Goal: Information Seeking & Learning: Learn about a topic

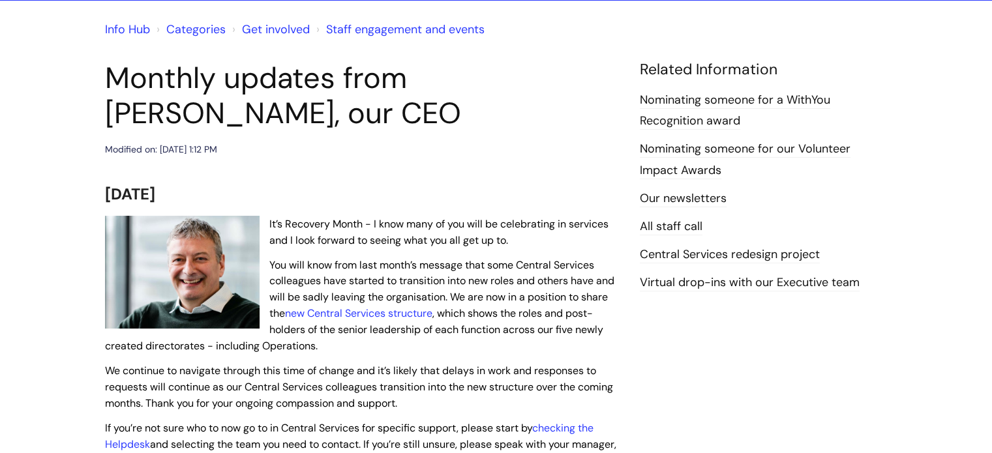
scroll to position [130, 0]
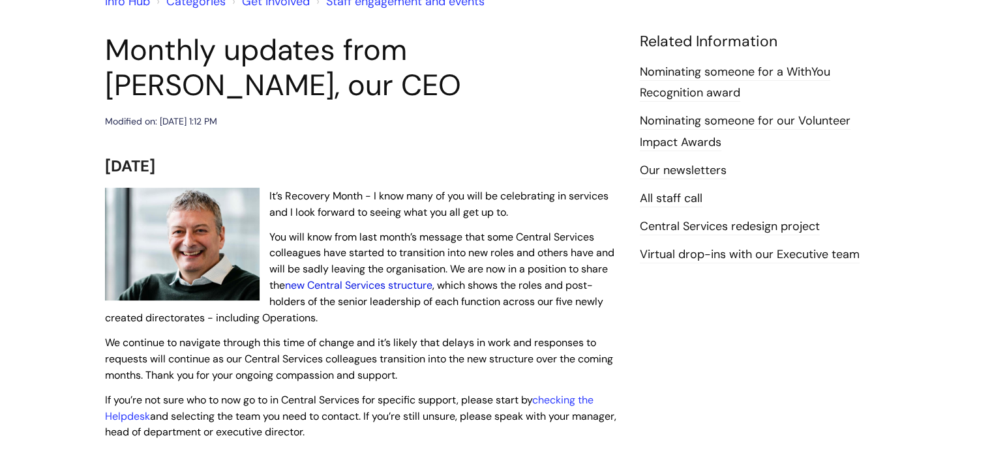
click at [404, 281] on link "new Central Services structure" at bounding box center [358, 285] width 147 height 14
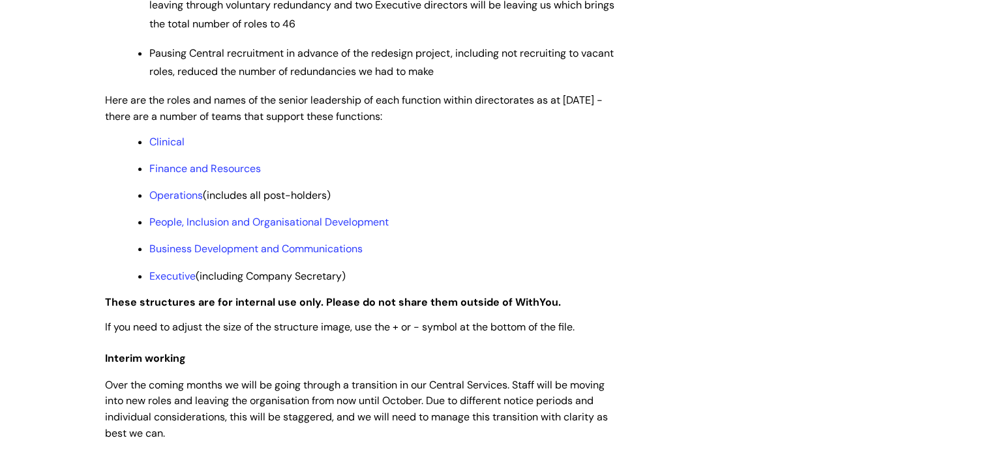
scroll to position [1043, 0]
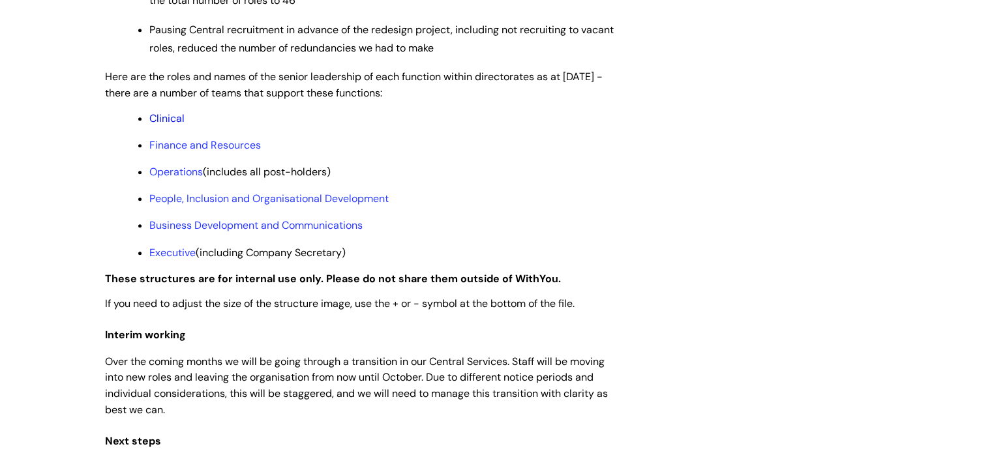
click at [177, 125] on link "Clinical" at bounding box center [166, 118] width 35 height 14
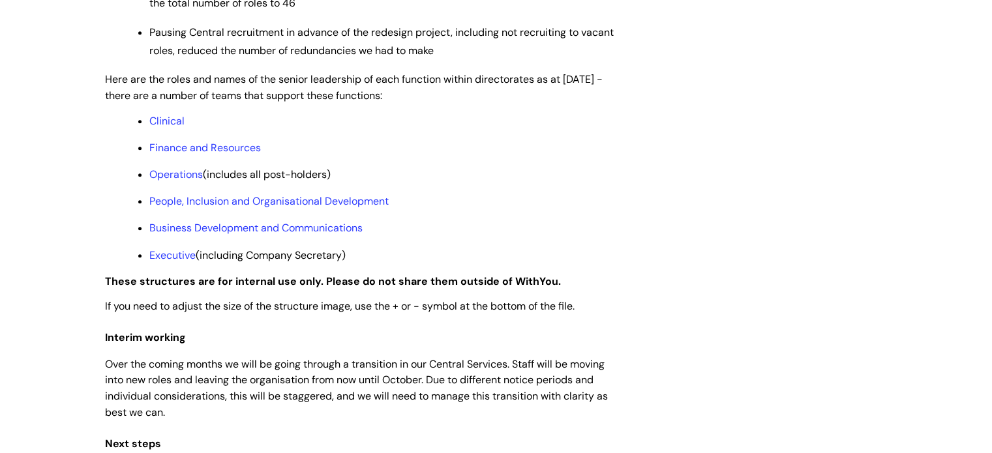
scroll to position [1041, 0]
click at [185, 181] on link "Operations" at bounding box center [175, 175] width 53 height 14
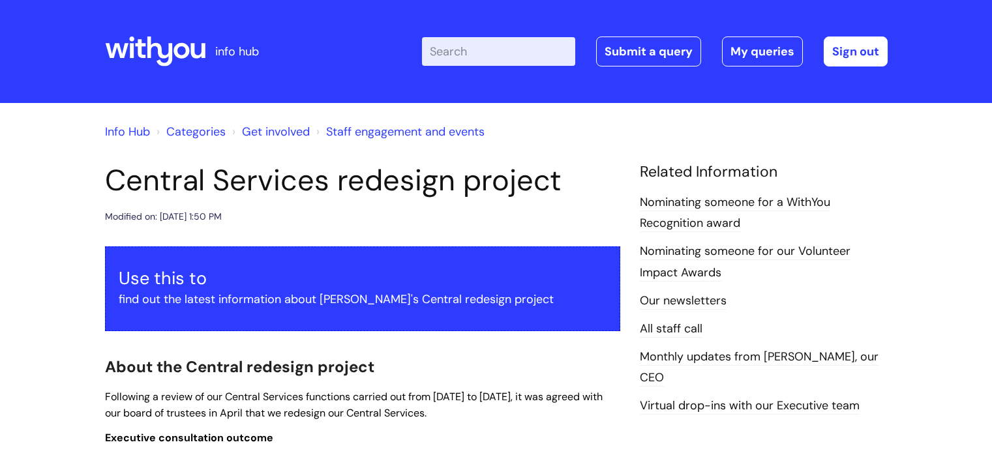
scroll to position [1038, 0]
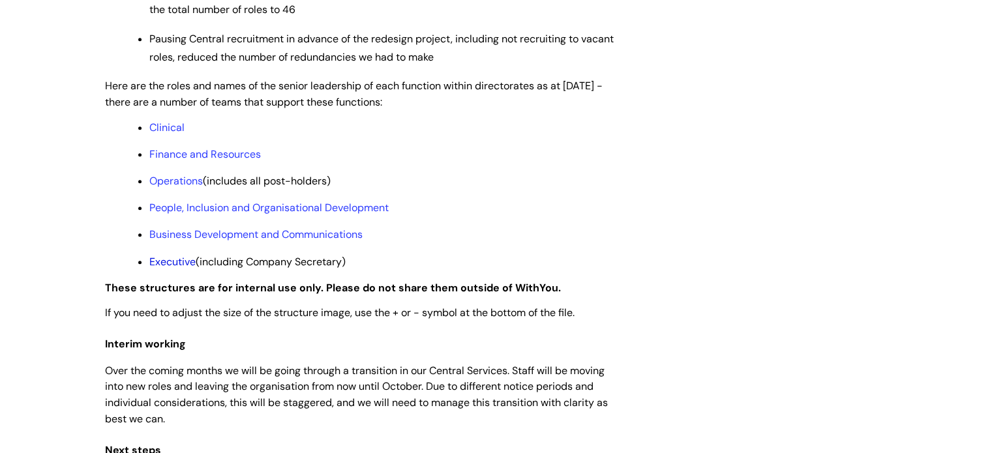
click at [175, 269] on link "Executive" at bounding box center [172, 262] width 46 height 14
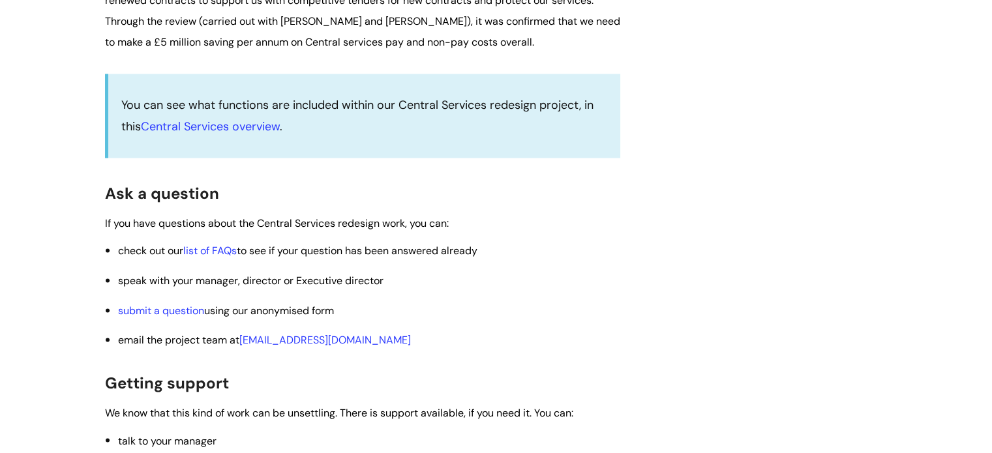
scroll to position [2077, 0]
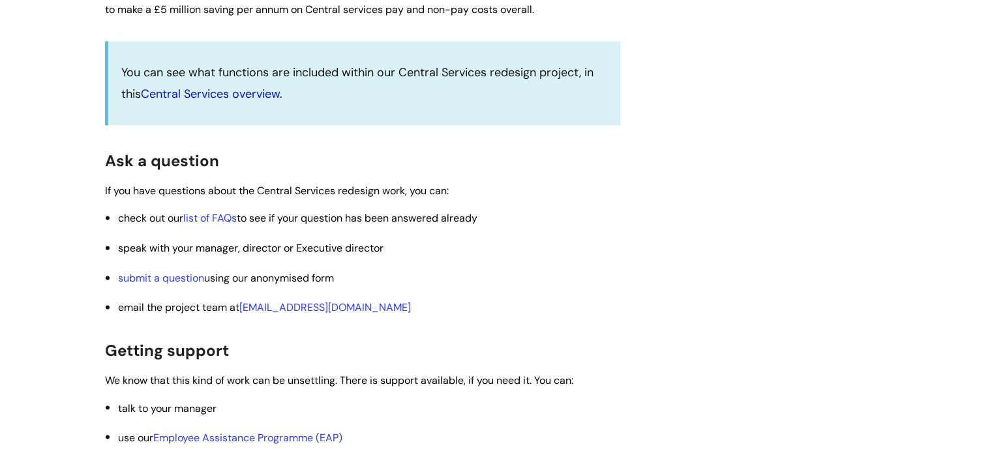
click at [203, 102] on link "Central Services overview" at bounding box center [210, 94] width 139 height 16
